Goal: Find specific page/section: Find specific page/section

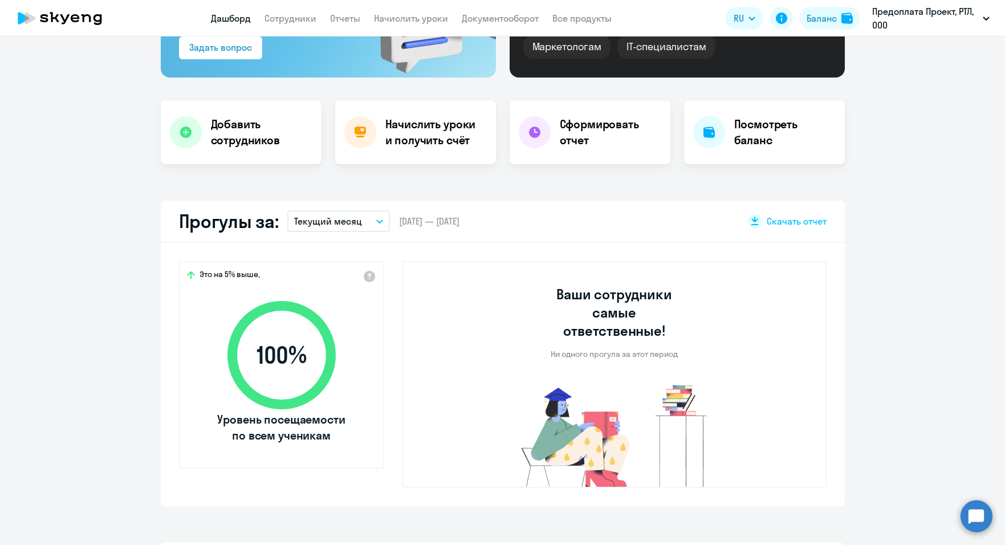
select select "30"
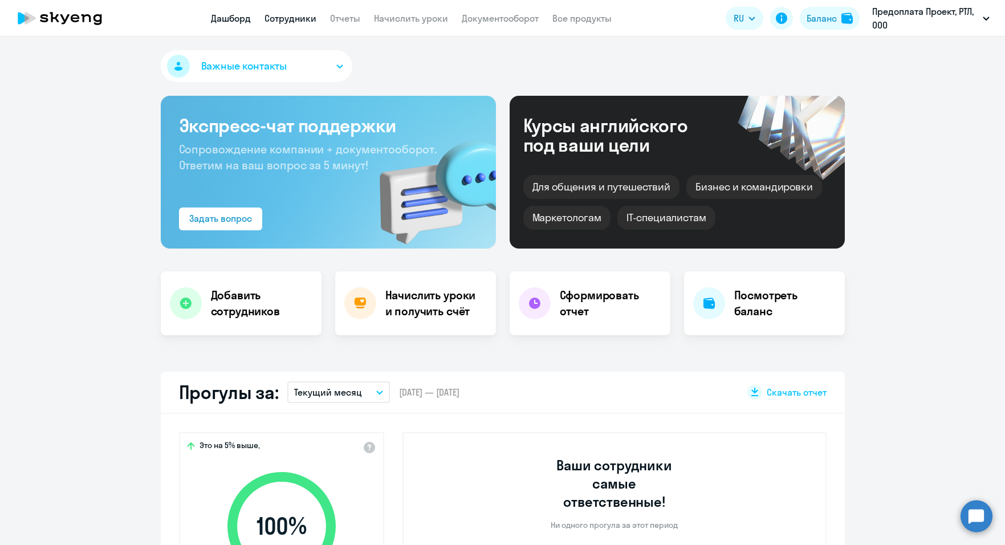
click at [289, 20] on link "Сотрудники" at bounding box center [291, 18] width 52 height 11
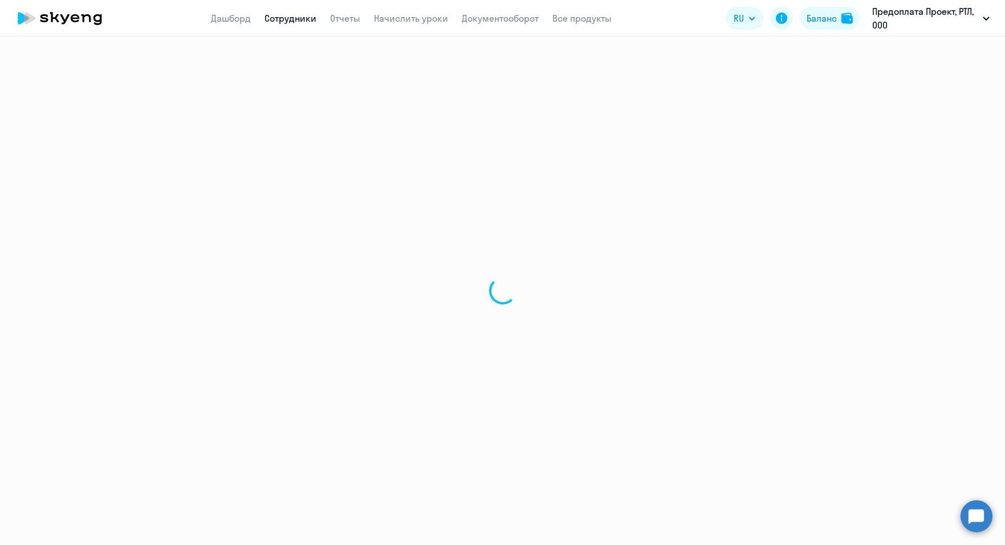
select select "30"
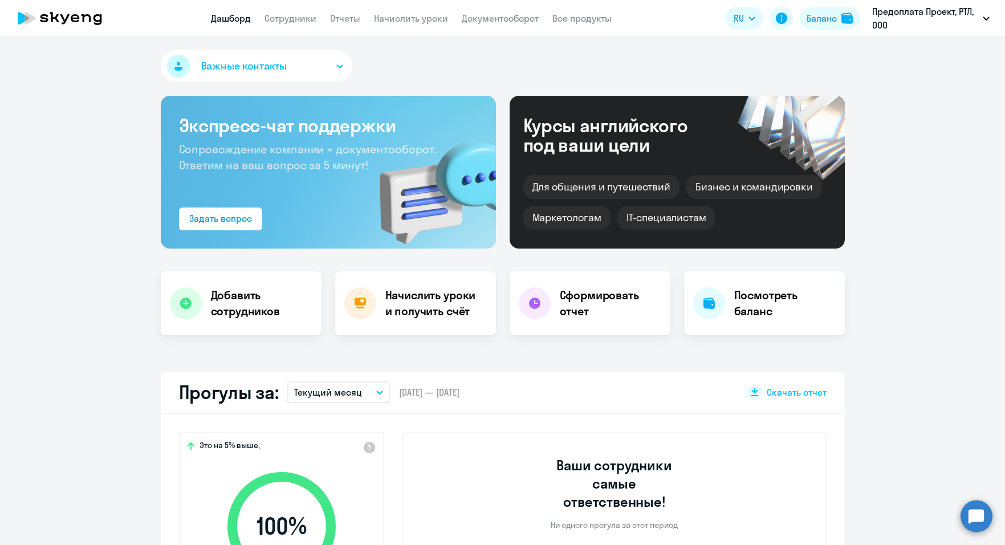
select select "30"
